Goal: Information Seeking & Learning: Learn about a topic

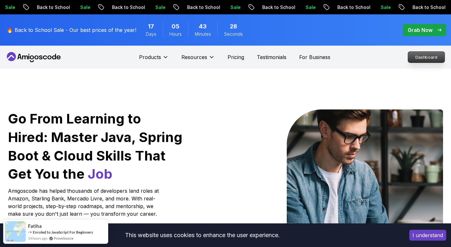
click at [418, 54] on p "Dashboard" at bounding box center [426, 57] width 37 height 11
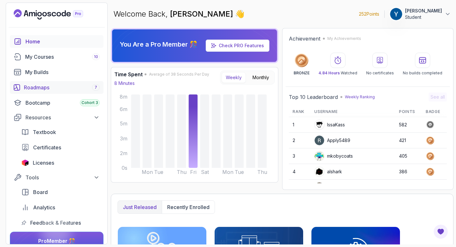
click at [81, 92] on link "Roadmaps 7" at bounding box center [57, 87] width 94 height 13
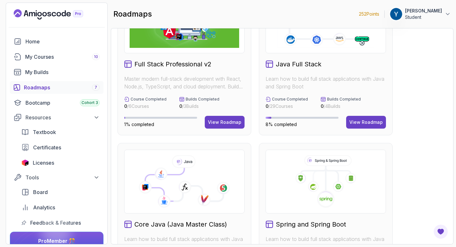
scroll to position [41, 0]
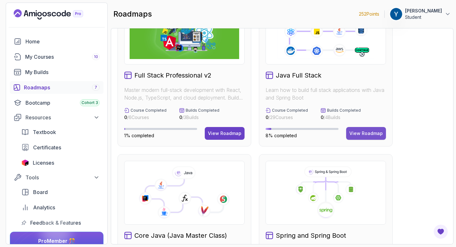
click at [362, 131] on div "View Roadmap" at bounding box center [365, 133] width 33 height 6
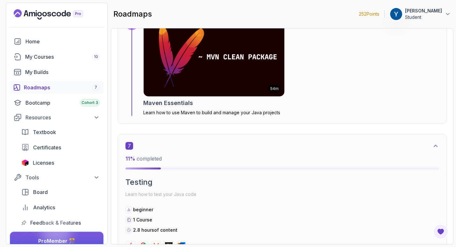
scroll to position [1705, 0]
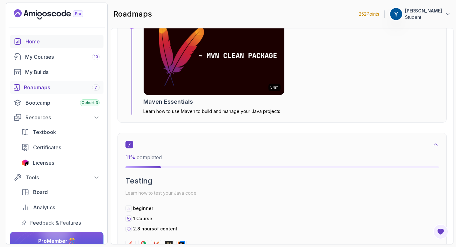
click at [79, 37] on link "Home" at bounding box center [57, 41] width 94 height 13
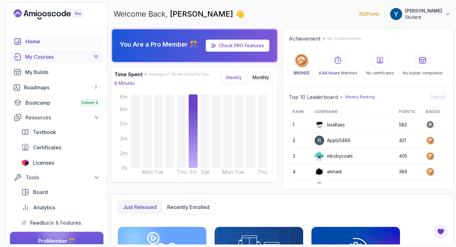
click at [60, 54] on div "My Courses 10" at bounding box center [62, 57] width 75 height 8
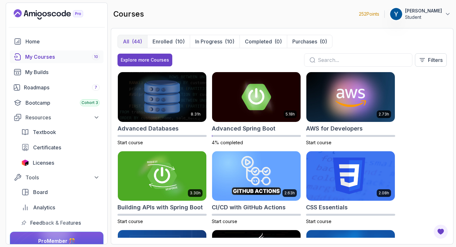
click at [332, 58] on input "text" at bounding box center [362, 60] width 89 height 8
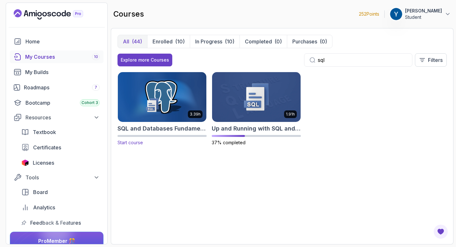
type input "sql"
click at [167, 97] on img at bounding box center [162, 97] width 93 height 52
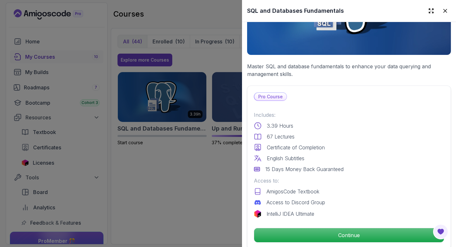
scroll to position [89, 0]
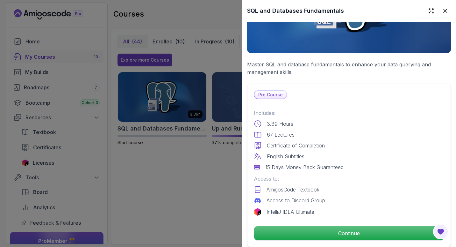
click at [185, 189] on div at bounding box center [228, 123] width 456 height 247
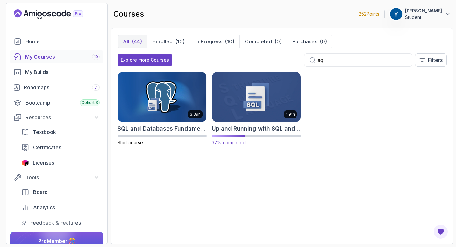
click at [247, 118] on img at bounding box center [256, 97] width 93 height 52
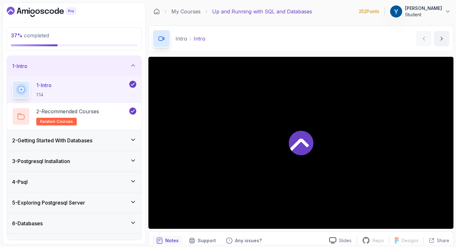
click at [90, 175] on div "4 - Psql" at bounding box center [74, 181] width 134 height 20
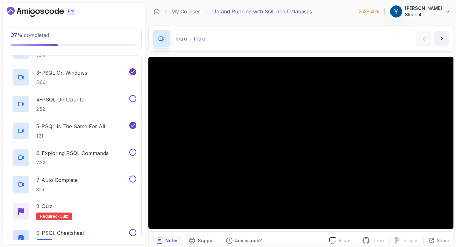
scroll to position [222, 0]
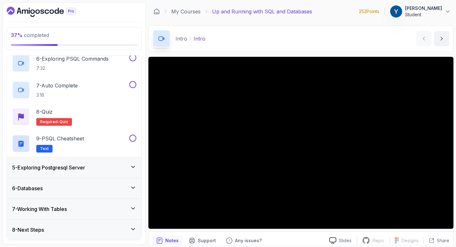
click at [90, 175] on div "5 - Exploring Postgresql Server" at bounding box center [74, 167] width 134 height 20
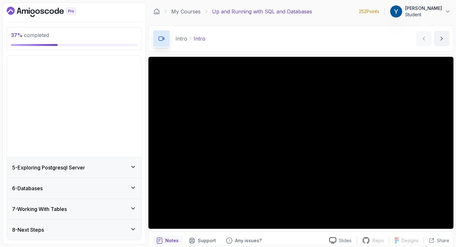
scroll to position [0, 0]
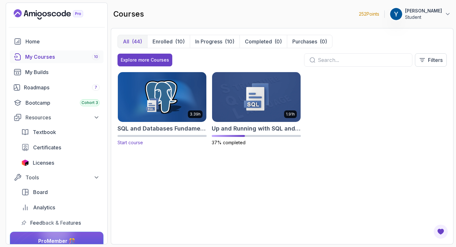
click at [186, 113] on img at bounding box center [162, 97] width 93 height 52
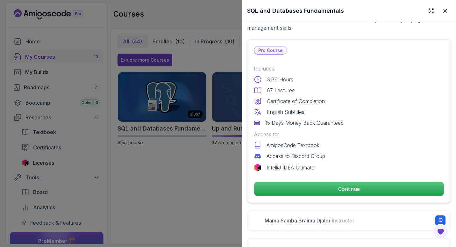
scroll to position [145, 0]
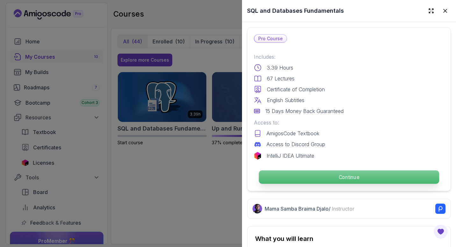
click at [303, 171] on p "Continue" at bounding box center [349, 176] width 180 height 13
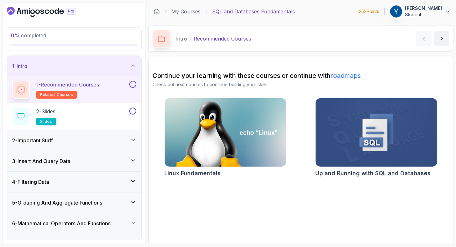
click at [134, 82] on button at bounding box center [132, 84] width 7 height 7
click at [132, 108] on button at bounding box center [132, 110] width 7 height 7
click at [104, 137] on div "2 - Important Stuff" at bounding box center [74, 140] width 124 height 8
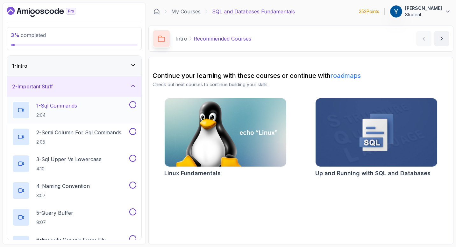
click at [82, 113] on div "1 - Sql Commands 2:04" at bounding box center [70, 110] width 116 height 18
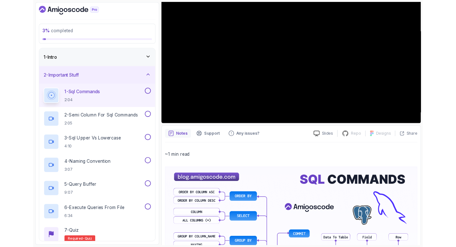
scroll to position [134, 0]
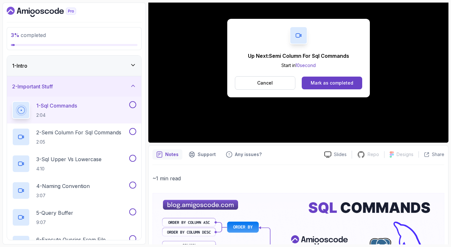
click at [162, 133] on div "Up Next: Semi Column For Sql Commands Start in 10 second Cancel Mark as complet…" at bounding box center [298, 58] width 300 height 169
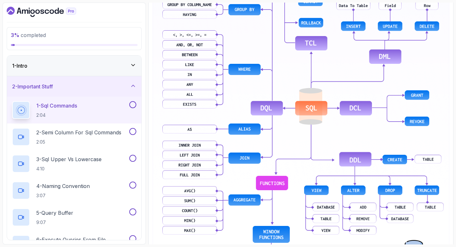
scroll to position [426, 0]
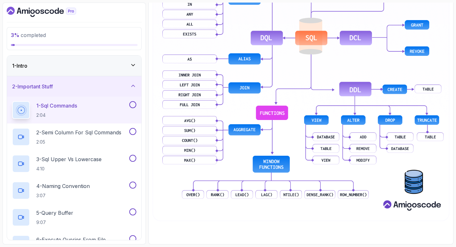
scroll to position [29, 0]
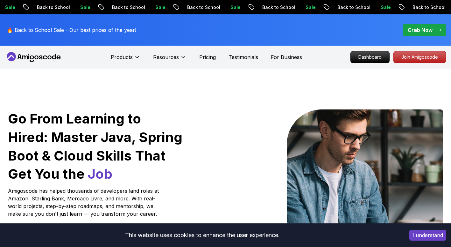
scroll to position [134, 0]
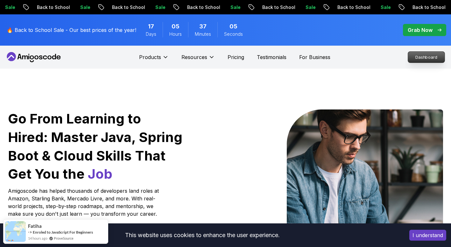
click at [418, 57] on p "Dashboard" at bounding box center [426, 57] width 37 height 11
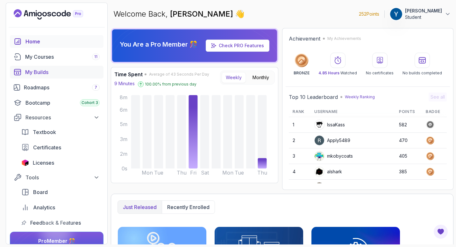
click at [76, 72] on div "My Builds" at bounding box center [62, 72] width 75 height 8
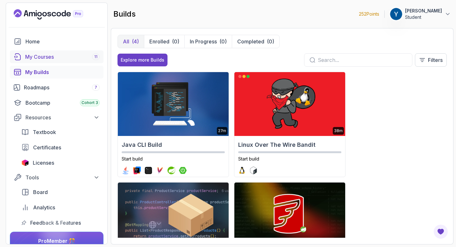
click at [68, 61] on link "My Courses 11" at bounding box center [57, 56] width 94 height 13
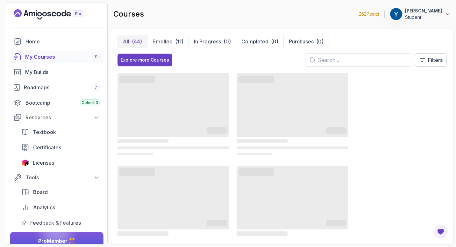
click at [336, 55] on div at bounding box center [358, 59] width 108 height 13
click at [335, 60] on input "text" at bounding box center [362, 60] width 89 height 8
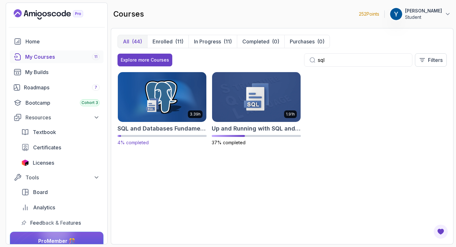
type input "sql"
click at [186, 94] on img at bounding box center [162, 97] width 93 height 52
click at [228, 116] on img at bounding box center [256, 97] width 93 height 52
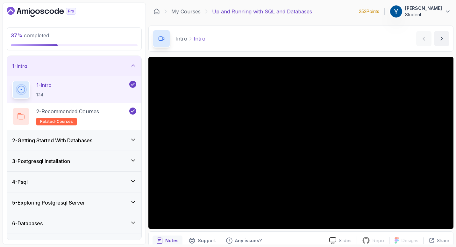
scroll to position [35, 0]
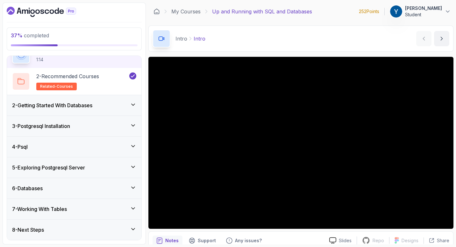
click at [106, 190] on div "6 - Databases" at bounding box center [74, 188] width 124 height 8
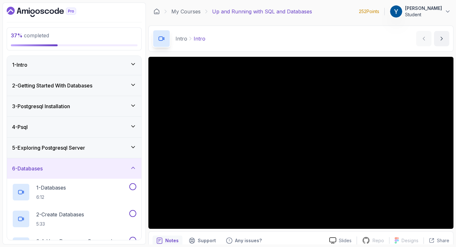
scroll to position [0, 0]
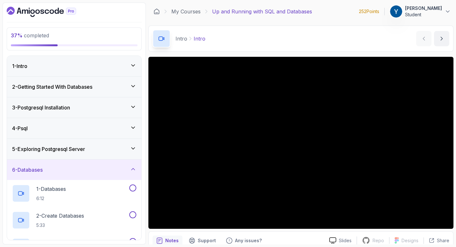
click at [108, 147] on div "5 - Exploring Postgresql Server" at bounding box center [74, 149] width 124 height 8
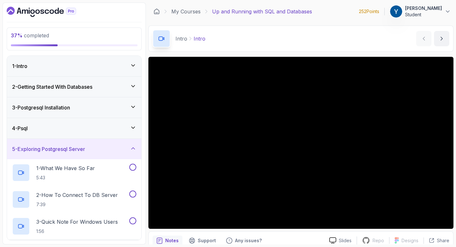
click at [110, 133] on div "4 - Psql" at bounding box center [74, 128] width 134 height 20
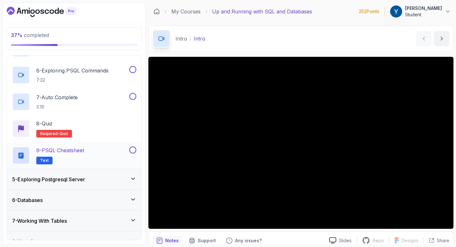
scroll to position [211, 0]
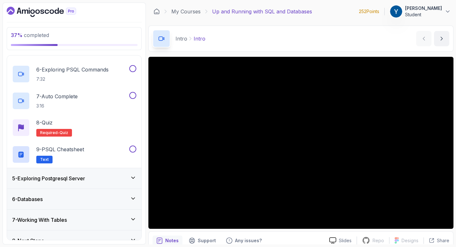
click at [96, 175] on div "5 - Exploring Postgresql Server" at bounding box center [74, 178] width 124 height 8
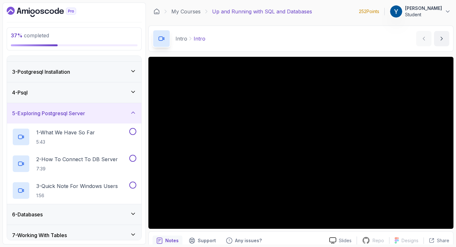
scroll to position [36, 0]
click at [95, 148] on div "1 - What We Have So Far 5:43" at bounding box center [74, 136] width 134 height 27
click at [93, 162] on p "2 - How To Connect To DB Server" at bounding box center [77, 159] width 82 height 8
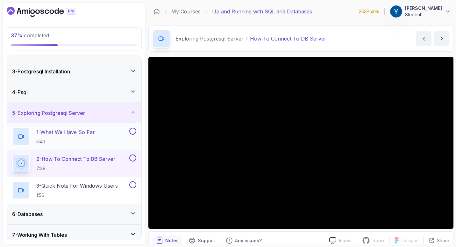
click at [108, 142] on div "1 - What We Have So Far 5:43" at bounding box center [70, 136] width 116 height 18
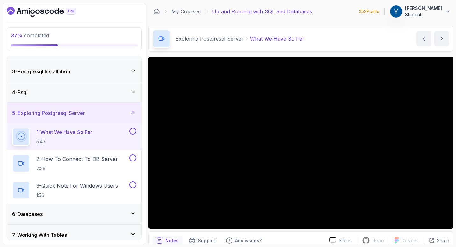
click at [12, 127] on button "1 - What We Have So Far 5:43" at bounding box center [74, 136] width 124 height 18
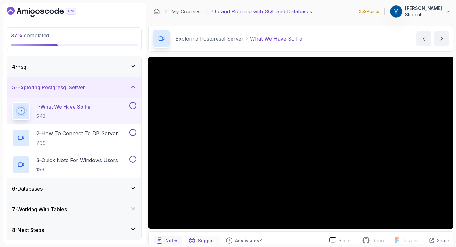
scroll to position [29, 0]
